Goal: Information Seeking & Learning: Learn about a topic

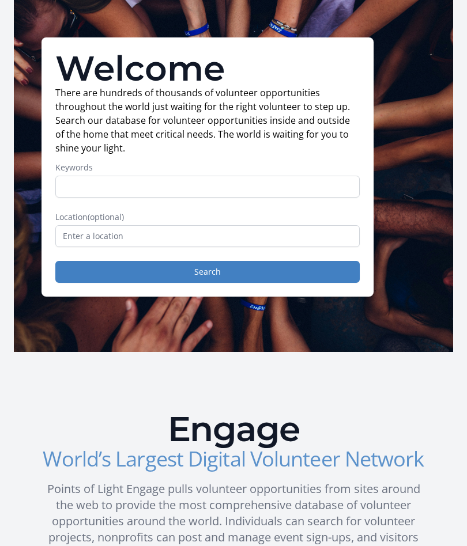
scroll to position [54, 0]
click at [83, 243] on input "text" at bounding box center [207, 236] width 304 height 22
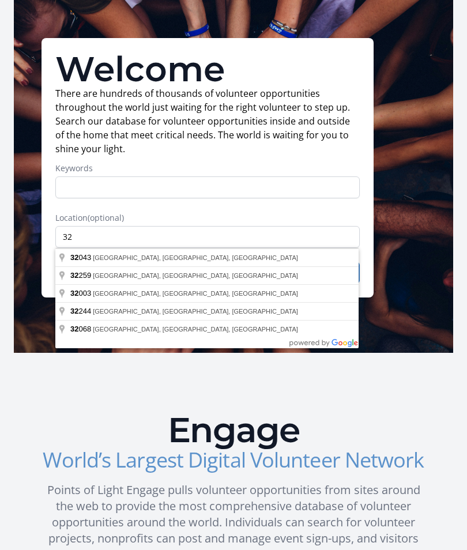
type input "[GEOGRAPHIC_DATA], [GEOGRAPHIC_DATA]"
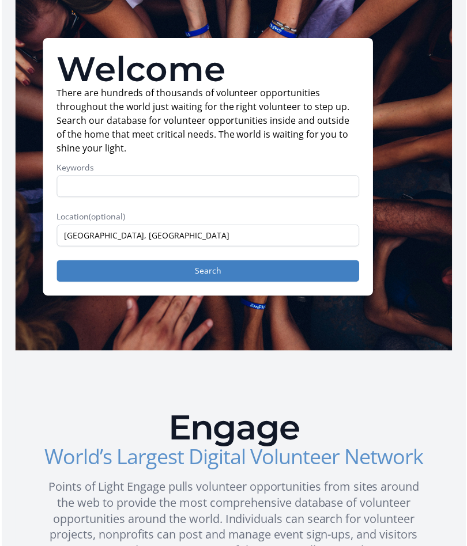
scroll to position [55, 0]
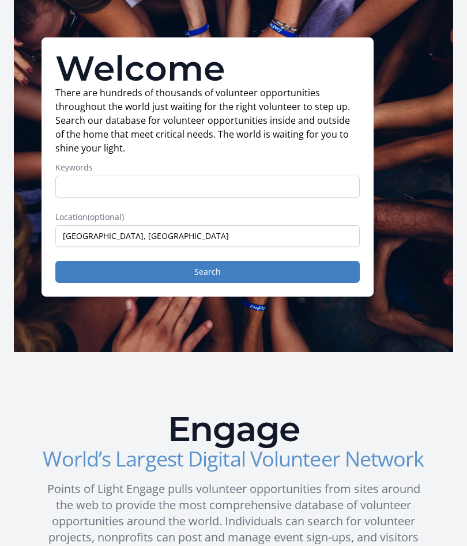
click at [210, 274] on button "Search" at bounding box center [207, 272] width 304 height 22
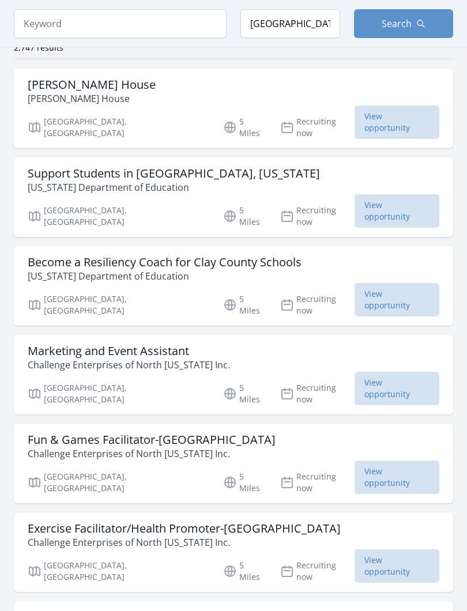
scroll to position [112, 0]
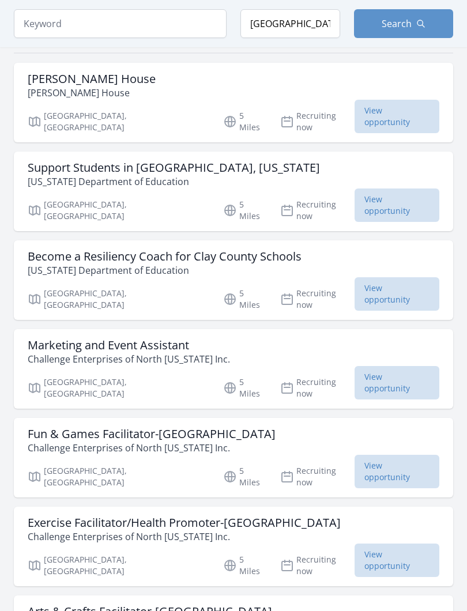
click at [401, 543] on span "View opportunity" at bounding box center [396, 559] width 85 height 33
